Goal: Check status: Check status

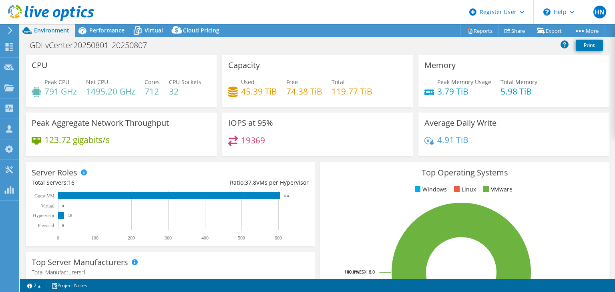
select select "Tokyo"
select select "JPY"
click at [202, 17] on header "HN Dell User Hideki Nomura Hideki.Nomura@dell.com Dell My Profile Log Out \n He…" at bounding box center [307, 12] width 615 height 24
click at [100, 33] on span "Performance" at bounding box center [106, 30] width 35 height 8
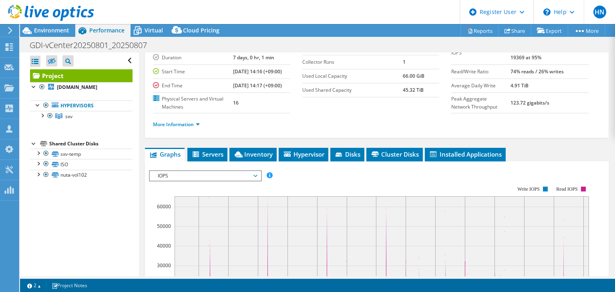
scroll to position [64, 0]
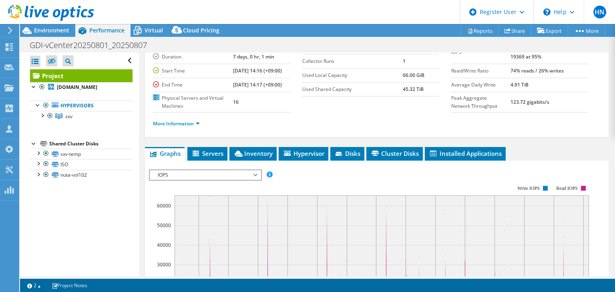
click at [197, 180] on span "IOPS" at bounding box center [205, 175] width 103 height 10
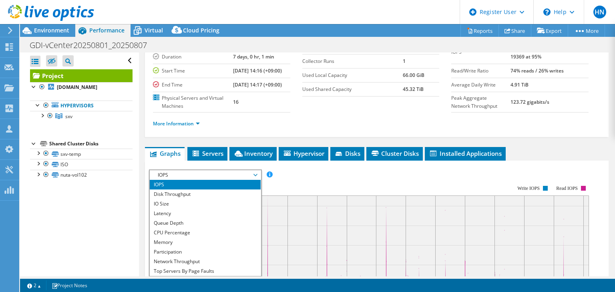
scroll to position [29, 0]
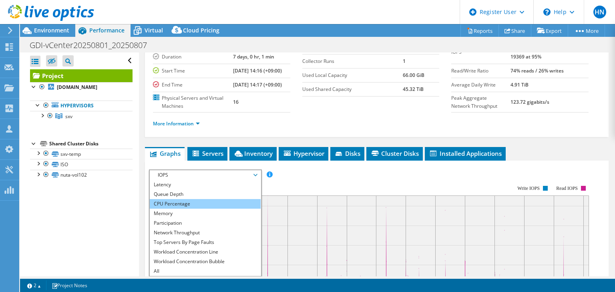
click at [214, 208] on li "CPU Percentage" at bounding box center [205, 204] width 111 height 10
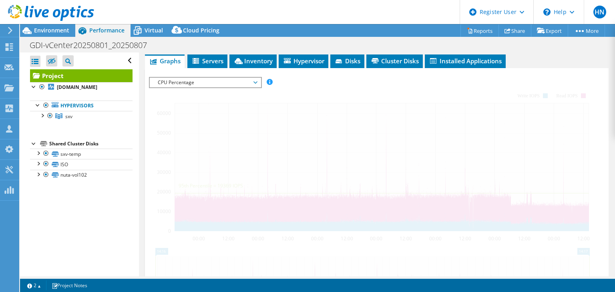
scroll to position [160, 0]
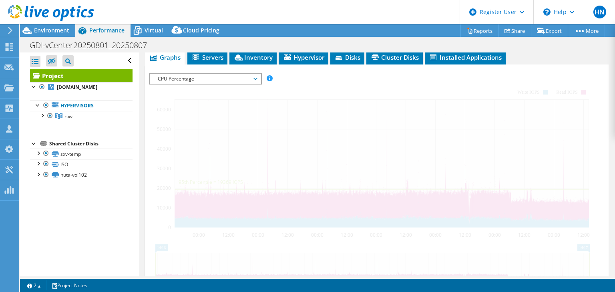
click at [248, 84] on span "CPU Percentage" at bounding box center [205, 79] width 103 height 10
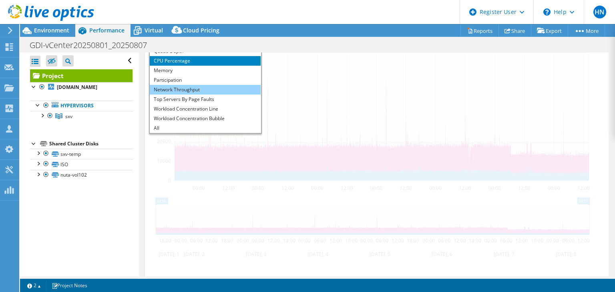
scroll to position [224, 0]
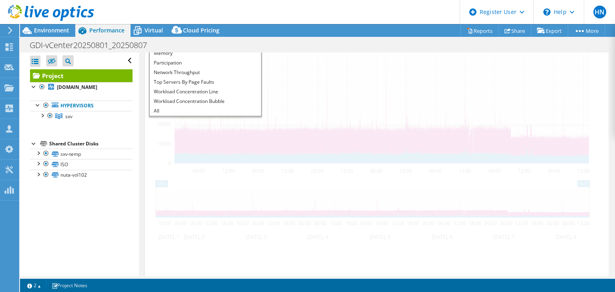
click at [285, 56] on div at bounding box center [376, 145] width 455 height 273
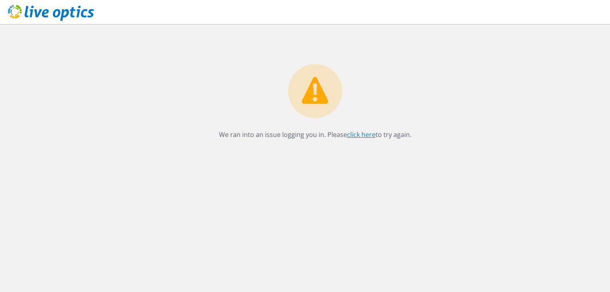
click at [365, 131] on link "click here" at bounding box center [361, 134] width 28 height 9
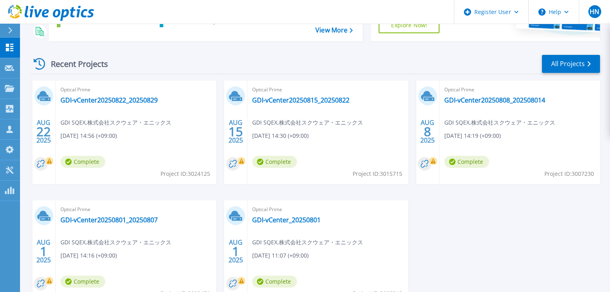
scroll to position [128, 0]
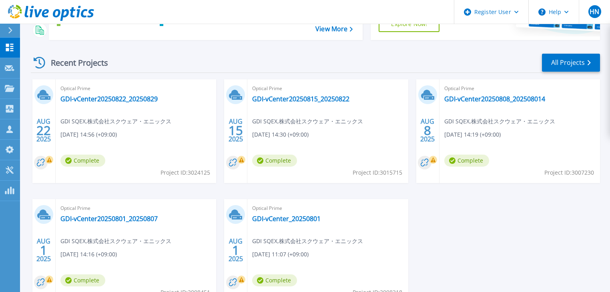
click at [123, 214] on div "Optical Prime GDI-vCenter20250801_20250807 GDI SQEX , 株式会社スクウェア・エニックス 08/01/202…" at bounding box center [136, 251] width 160 height 104
click at [123, 218] on link "GDI-vCenter20250801_20250807" at bounding box center [108, 218] width 97 height 8
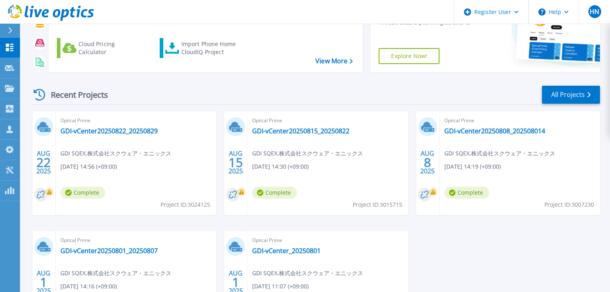
scroll to position [128, 0]
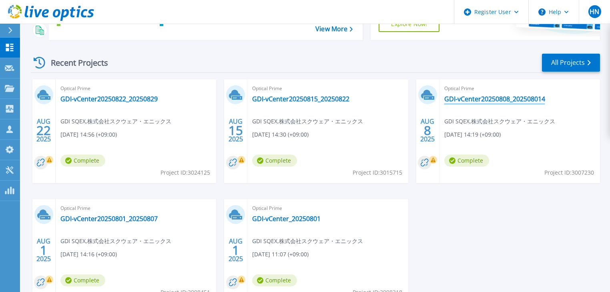
click at [450, 96] on link "GDI-vCenter20250808_202508014" at bounding box center [494, 99] width 101 height 8
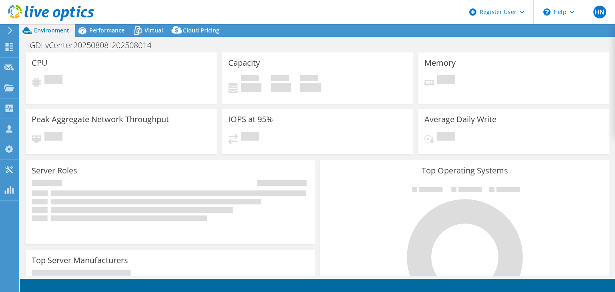
select select "Tokyo"
select select "JPY"
